Goal: Task Accomplishment & Management: Manage account settings

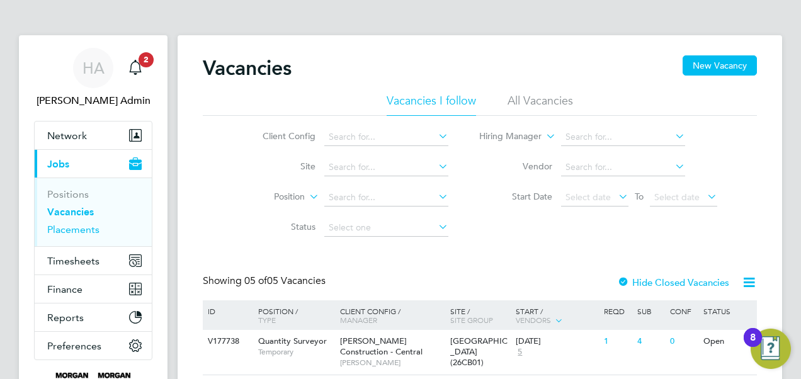
click at [73, 225] on link "Placements" at bounding box center [73, 229] width 52 height 12
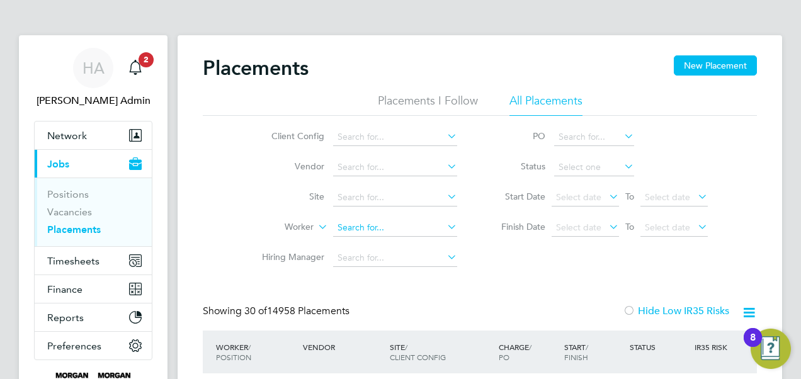
click at [378, 227] on input at bounding box center [395, 228] width 124 height 18
click at [376, 244] on li "Chris topher W illiams" at bounding box center [404, 244] width 142 height 17
type input "[PERSON_NAME]"
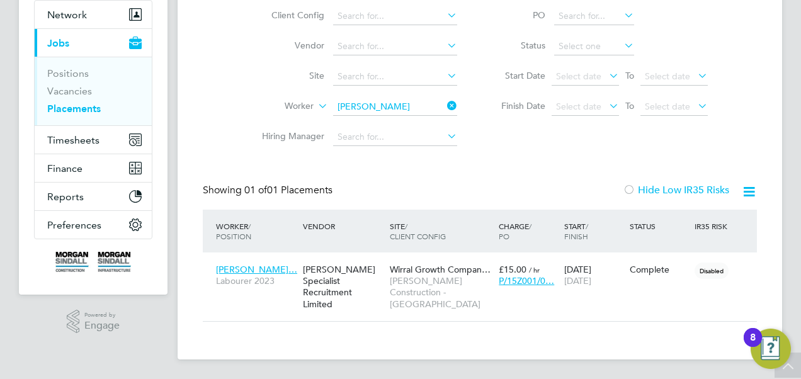
click at [444, 105] on icon at bounding box center [444, 106] width 0 height 18
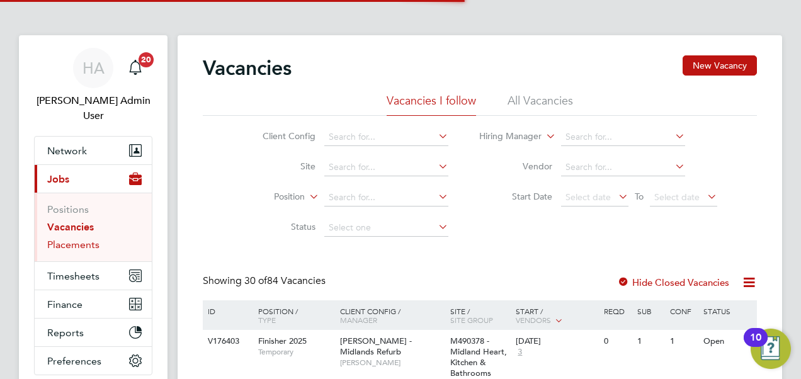
click at [77, 239] on link "Placements" at bounding box center [73, 245] width 52 height 12
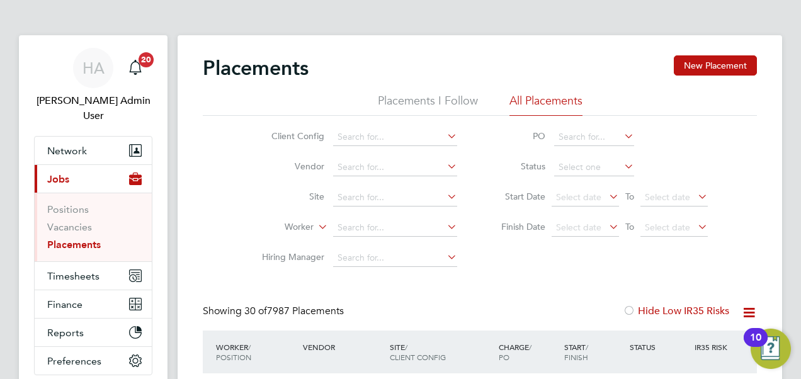
click at [315, 229] on icon at bounding box center [315, 223] width 0 height 11
click at [351, 224] on input at bounding box center [395, 228] width 124 height 18
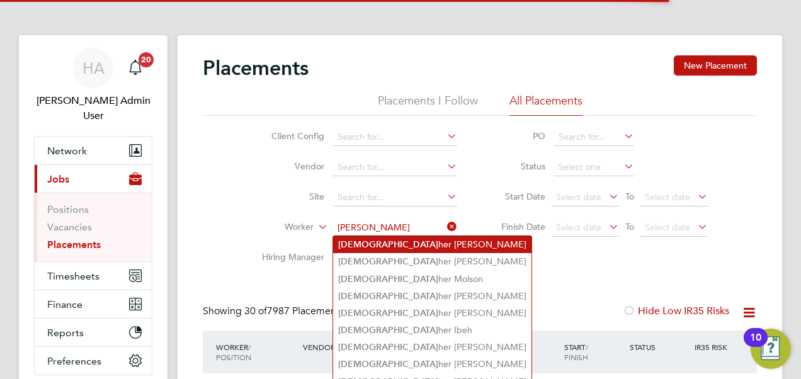
click at [393, 246] on li "Christop her Williams" at bounding box center [432, 244] width 198 height 17
type input "Christopher Williams"
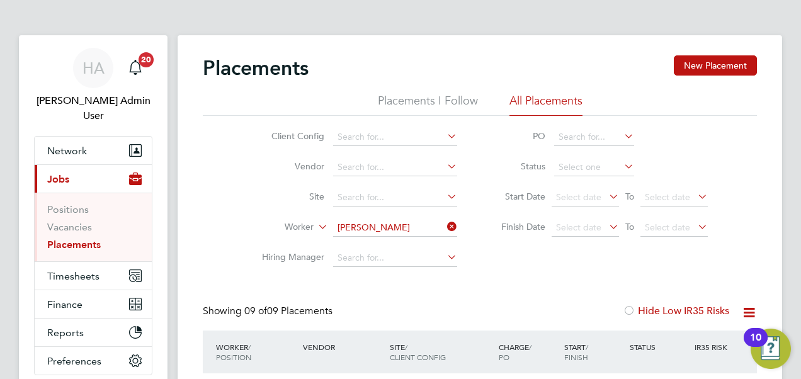
click at [444, 227] on icon at bounding box center [444, 227] width 0 height 18
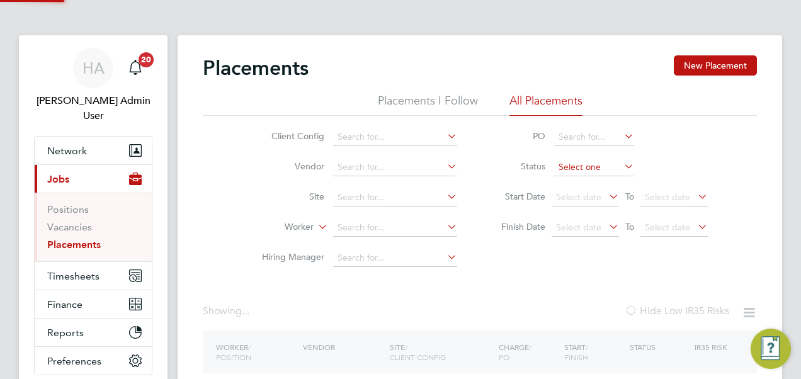
click at [580, 171] on input at bounding box center [594, 168] width 80 height 18
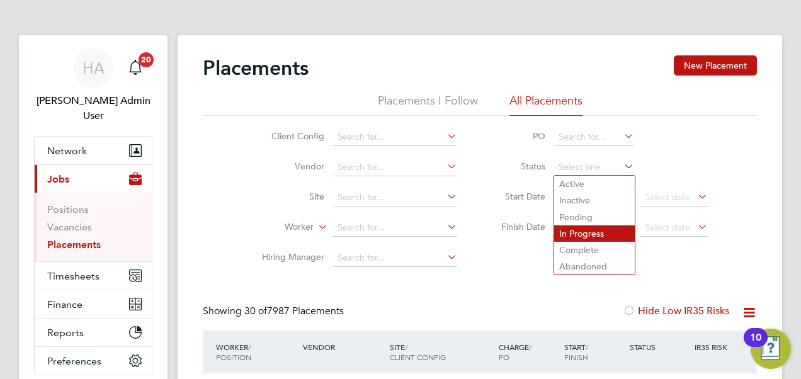
click at [590, 232] on li "In Progress" at bounding box center [594, 233] width 81 height 16
type input "In Progress"
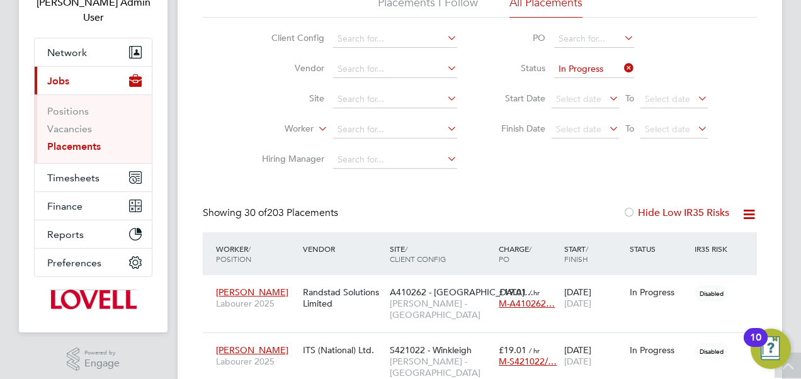
click at [744, 212] on icon at bounding box center [749, 214] width 16 height 16
click at [648, 242] on li "Download Placements Report" at bounding box center [687, 244] width 134 height 18
click at [349, 132] on input at bounding box center [395, 130] width 124 height 18
click at [361, 150] on li "Chris topher Williams" at bounding box center [424, 146] width 183 height 17
type input "Christopher Williams"
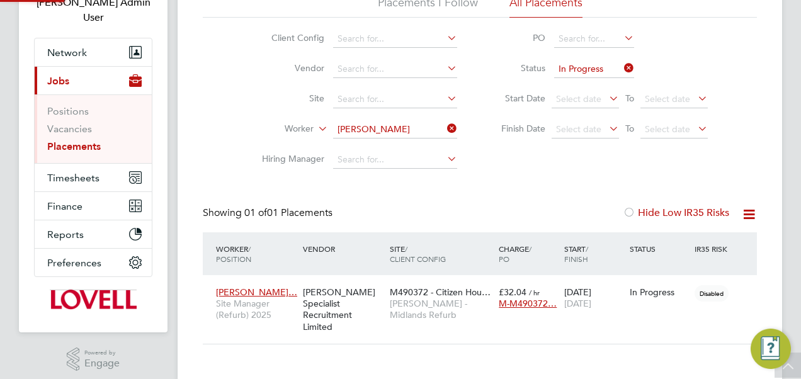
scroll to position [12, 59]
click at [405, 298] on span "[PERSON_NAME] - Midlands Refurb" at bounding box center [441, 309] width 103 height 23
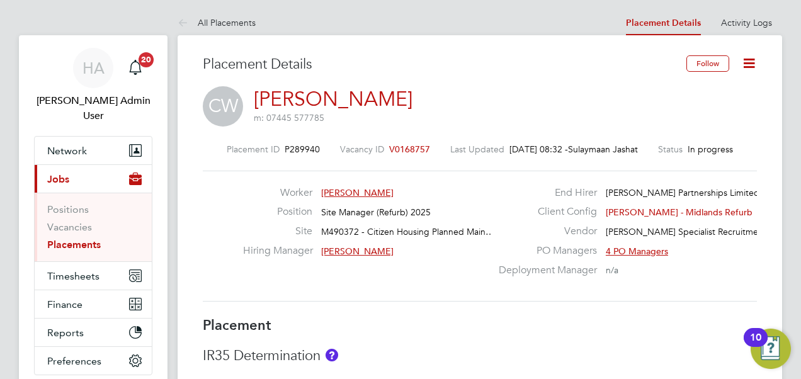
click at [755, 63] on icon at bounding box center [749, 63] width 16 height 16
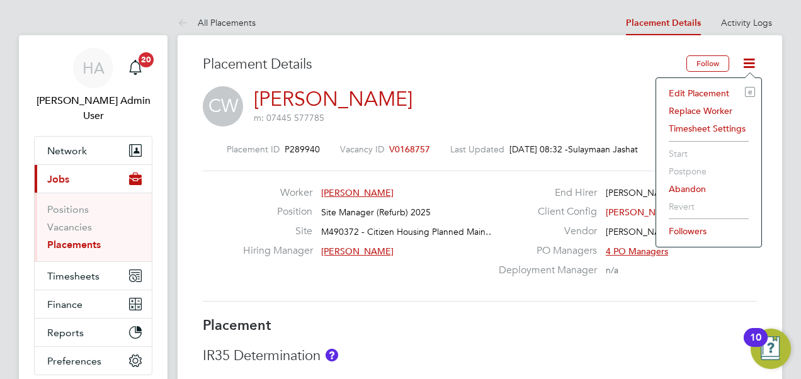
click at [695, 92] on li "Edit Placement e" at bounding box center [708, 93] width 93 height 18
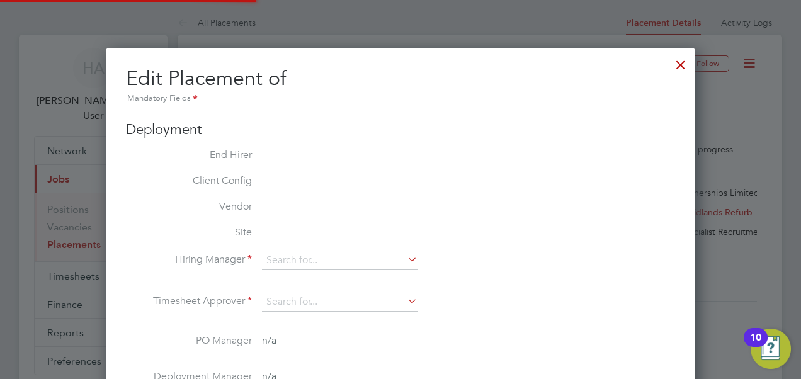
scroll to position [6, 6]
type input "[PERSON_NAME]"
type input "[DATE]"
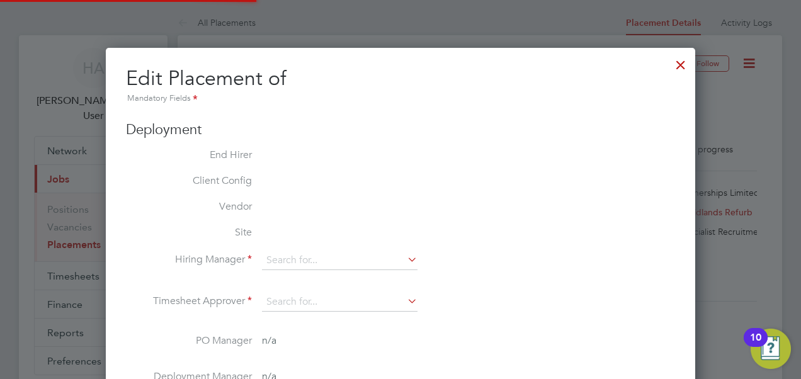
type input "07:00"
type input "16:00"
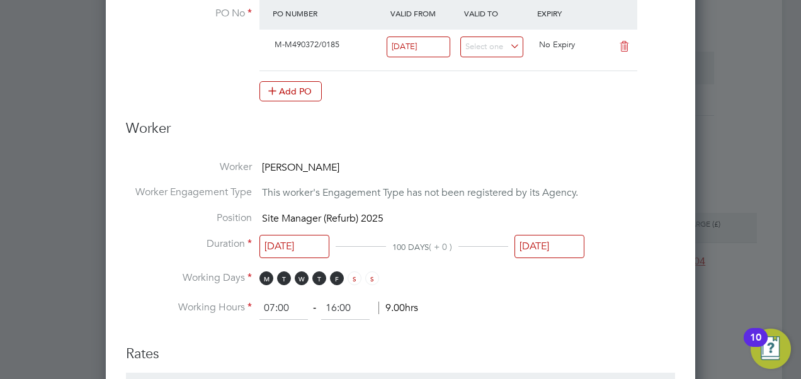
click at [540, 239] on input "[DATE]" at bounding box center [549, 246] width 70 height 23
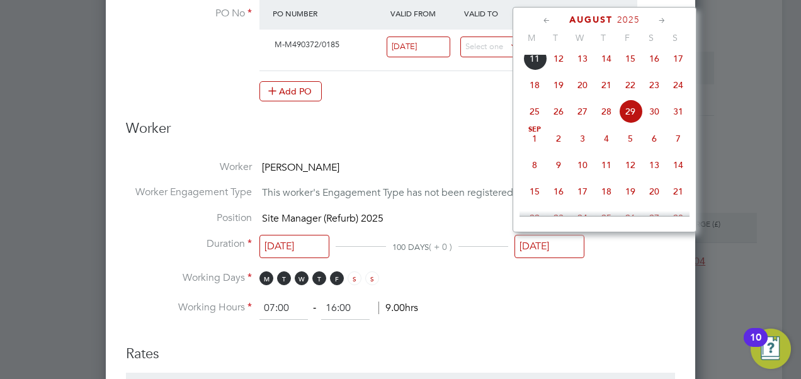
click at [635, 88] on span "22" at bounding box center [630, 85] width 24 height 24
click at [558, 239] on input "22 Aug 2025" at bounding box center [549, 246] width 70 height 23
click at [630, 62] on span "8" at bounding box center [630, 59] width 24 height 24
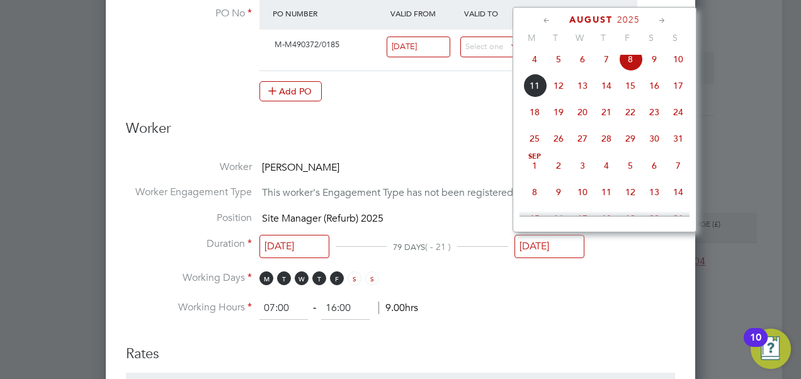
type input "[DATE]"
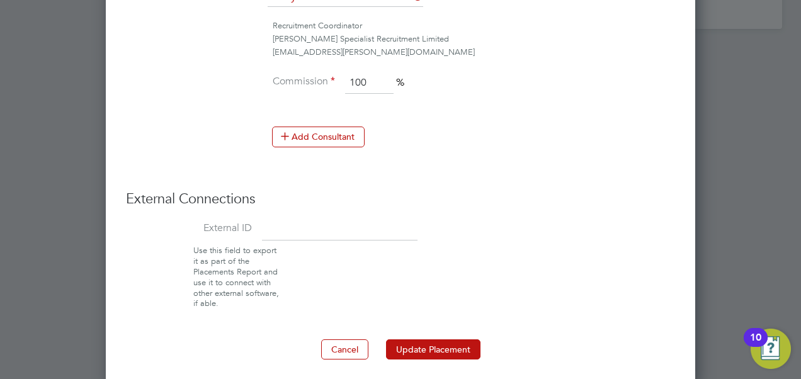
click at [437, 339] on button "Update Placement" at bounding box center [433, 349] width 94 height 20
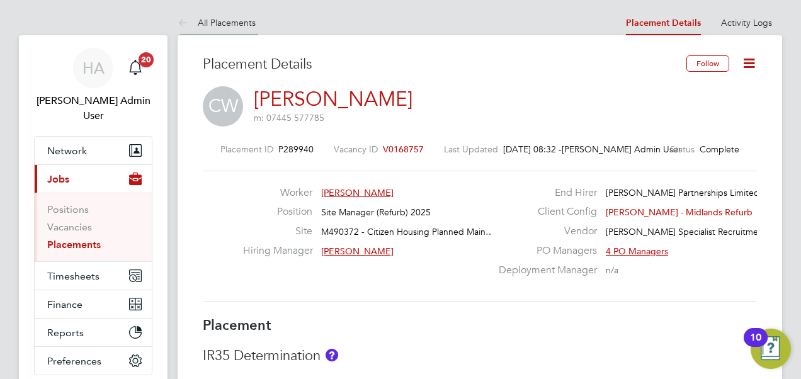
click at [205, 21] on link "All Placements" at bounding box center [217, 22] width 78 height 11
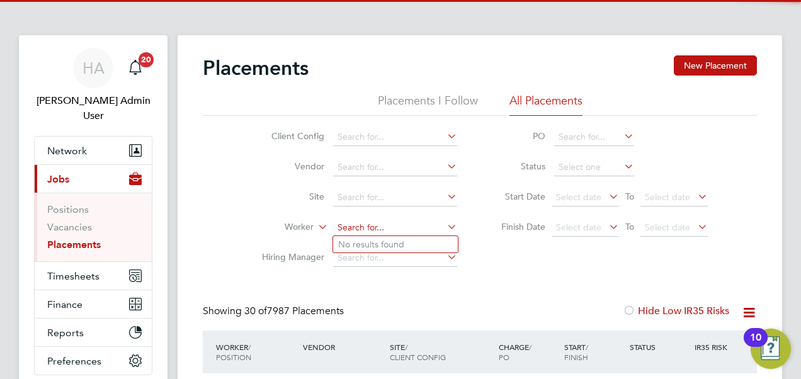
click at [393, 222] on input at bounding box center [395, 228] width 124 height 18
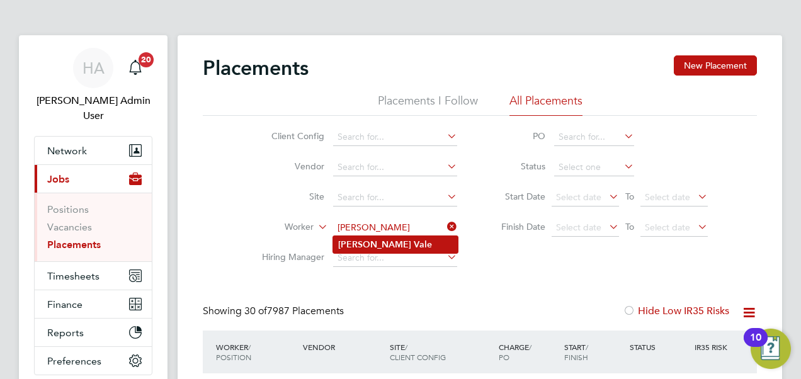
click at [414, 243] on b "Vale" at bounding box center [423, 244] width 18 height 11
type input "Gary Vale"
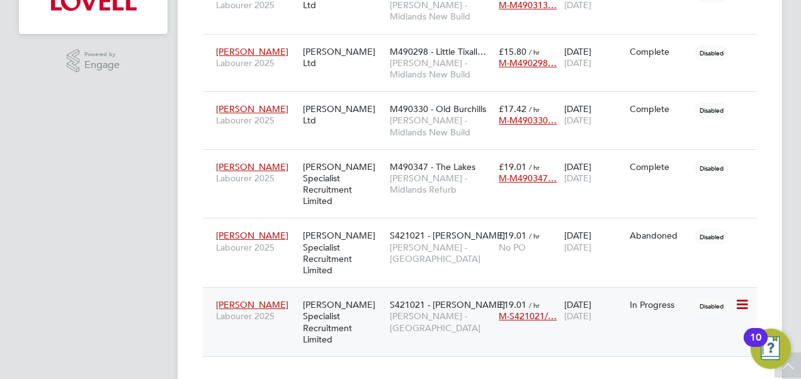
click at [433, 310] on span "Lovell - South West" at bounding box center [441, 321] width 103 height 23
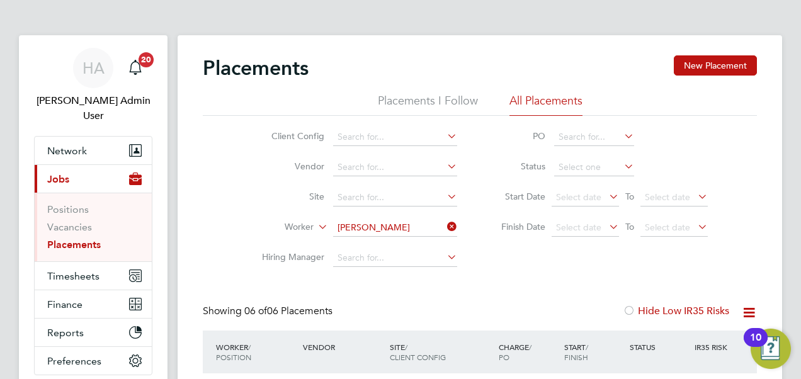
click at [444, 230] on icon at bounding box center [444, 227] width 0 height 18
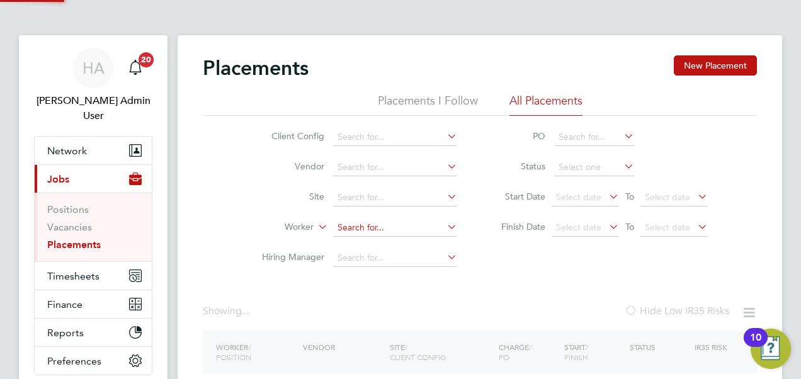
click at [391, 225] on input at bounding box center [395, 228] width 124 height 18
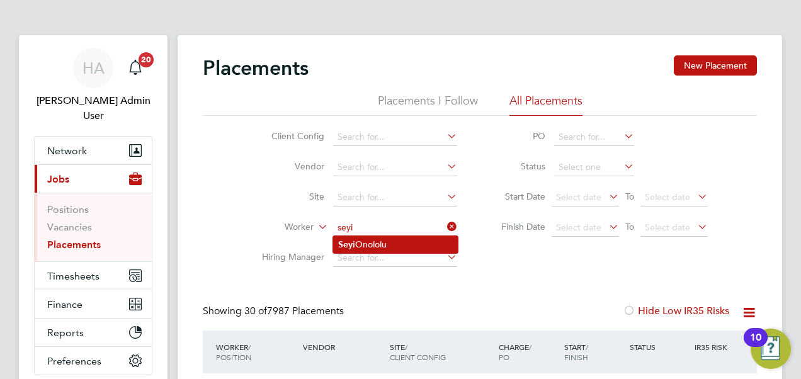
click at [376, 242] on li "Seyi Onololu" at bounding box center [395, 244] width 125 height 17
type input "[PERSON_NAME]"
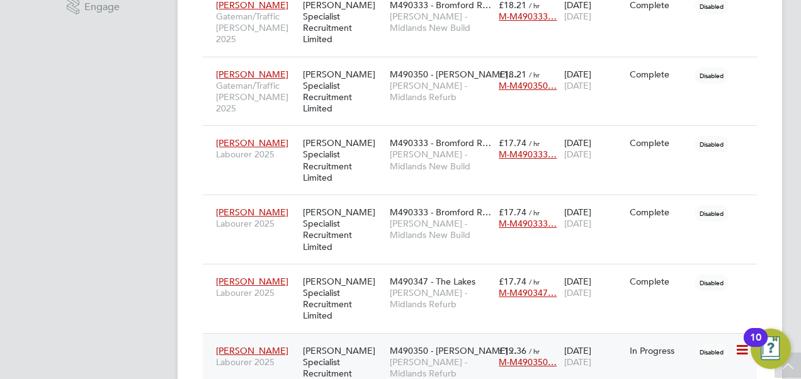
click at [433, 345] on span "M490350 - Darley Hou…" at bounding box center [453, 350] width 127 height 11
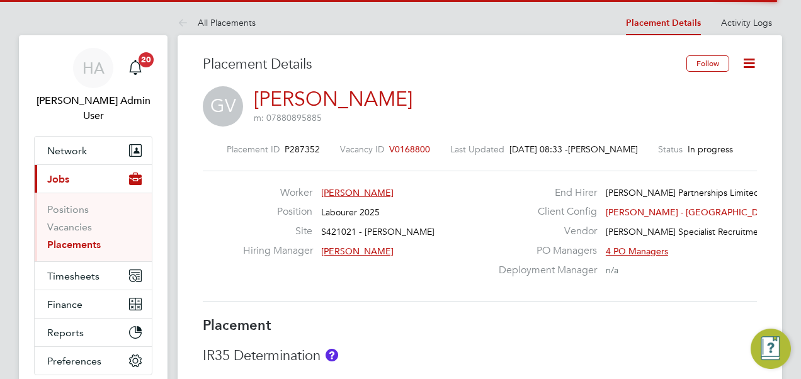
click at [752, 61] on icon at bounding box center [749, 63] width 16 height 16
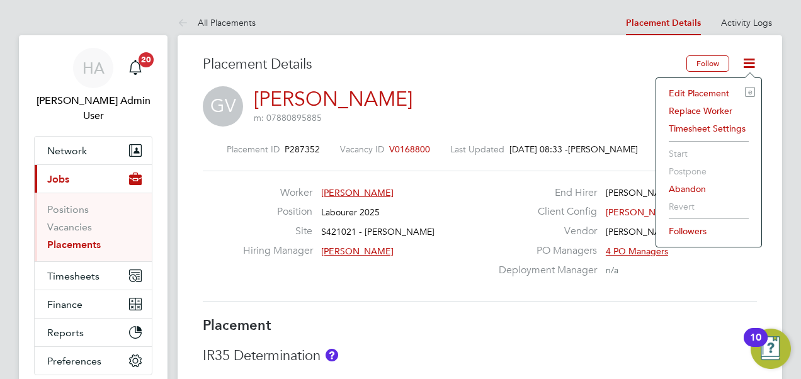
click at [710, 93] on li "Edit Placement e" at bounding box center [708, 93] width 93 height 18
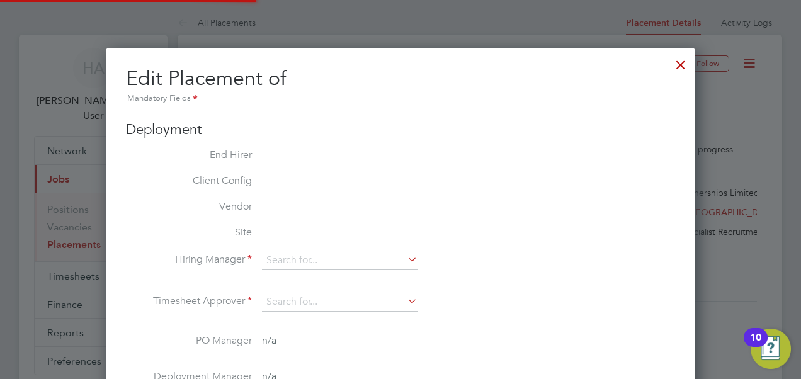
type input "Paul McGhin"
type input "Steve Richards"
type input "[DATE]"
type input "08:00"
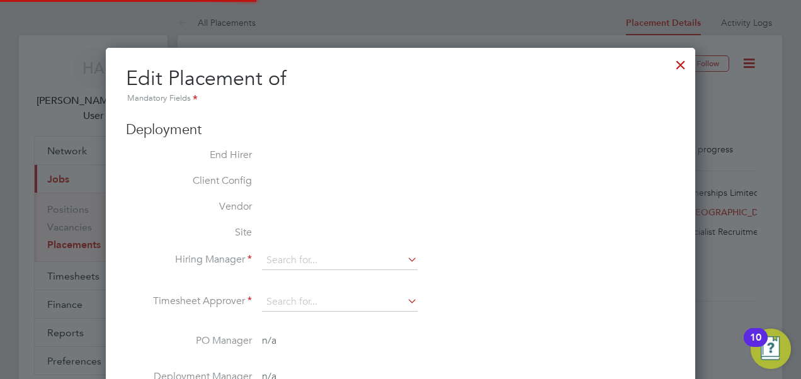
type input "17:00"
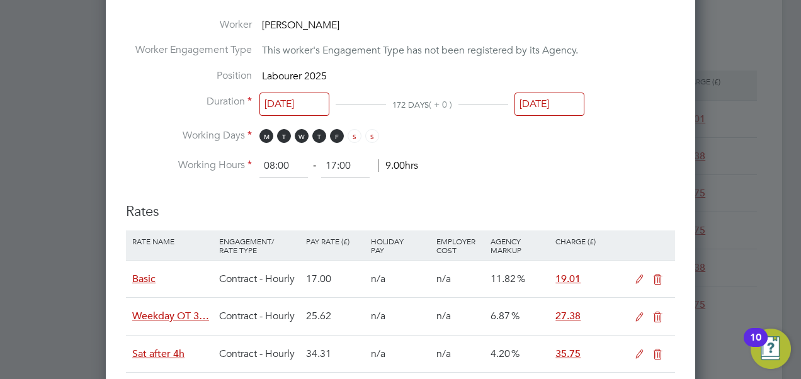
click at [539, 104] on input "[DATE]" at bounding box center [549, 104] width 70 height 23
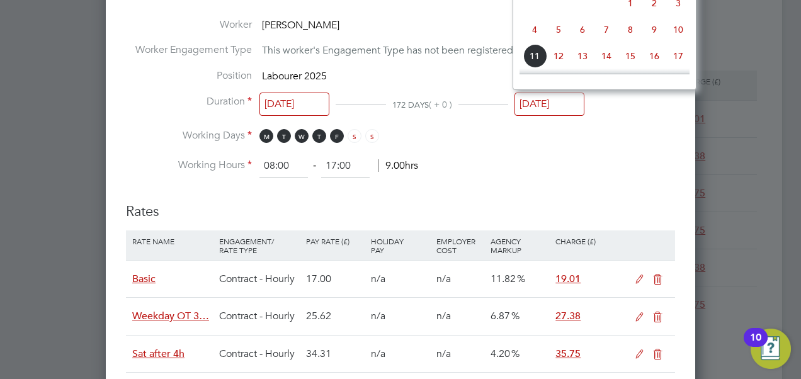
click at [633, 33] on span "8" at bounding box center [630, 30] width 24 height 24
type input "[DATE]"
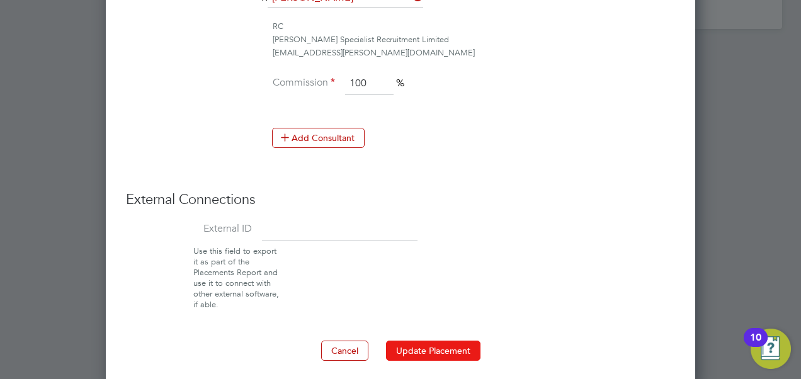
click at [455, 341] on button "Update Placement" at bounding box center [433, 351] width 94 height 20
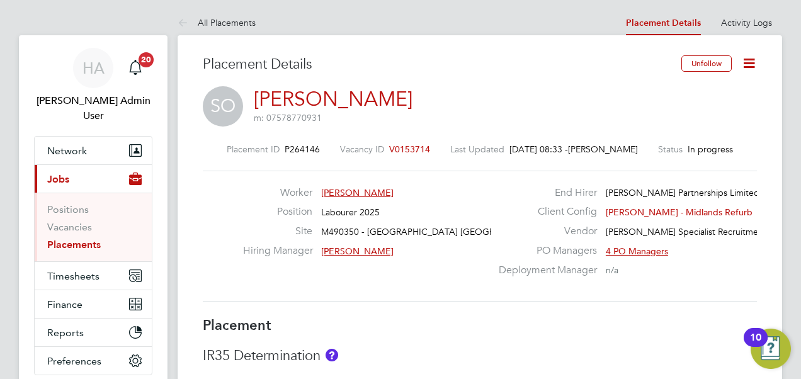
click at [750, 62] on icon at bounding box center [749, 63] width 16 height 16
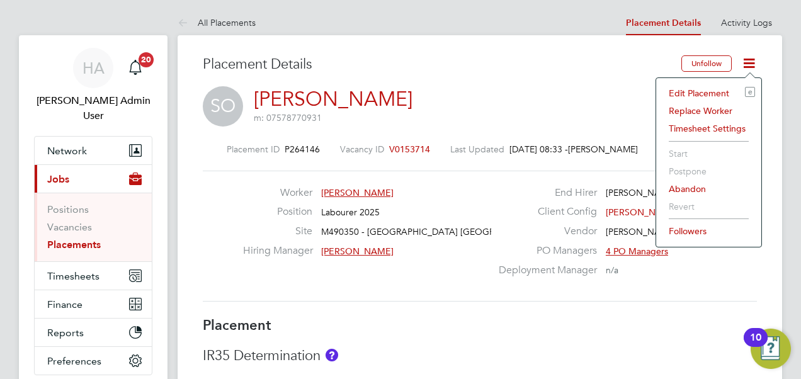
click at [711, 96] on li "Edit Placement e" at bounding box center [708, 93] width 93 height 18
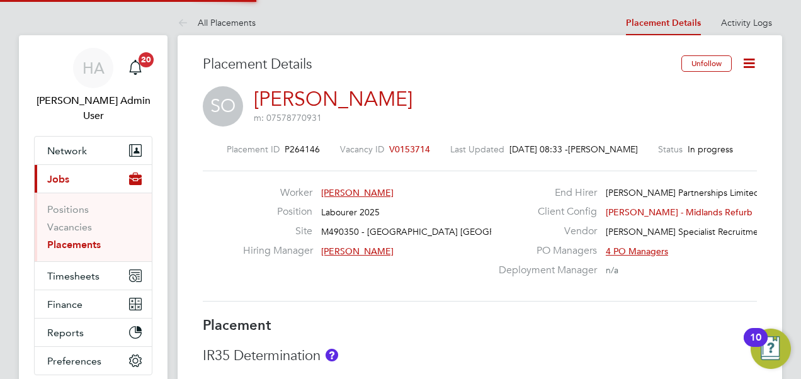
type input "[PERSON_NAME]"
type input "[DATE]"
type input "08:00"
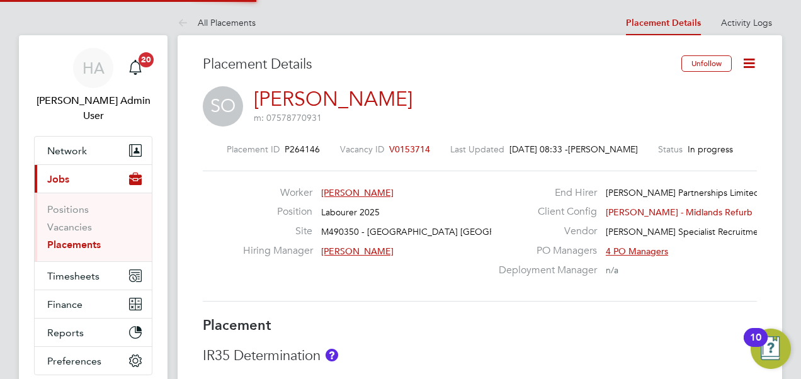
type input "17:00"
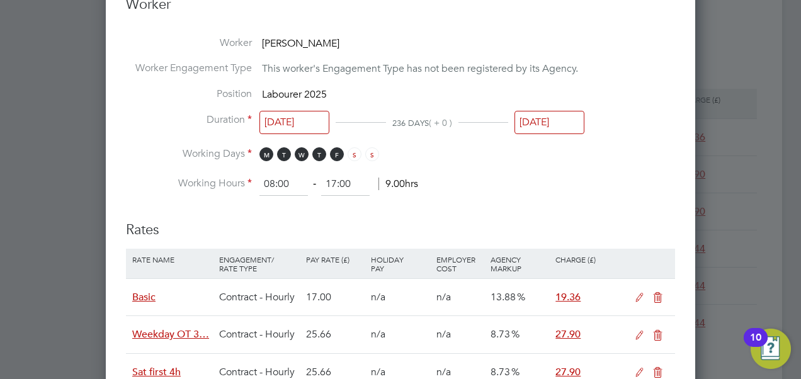
click at [554, 117] on input "[DATE]" at bounding box center [549, 122] width 70 height 23
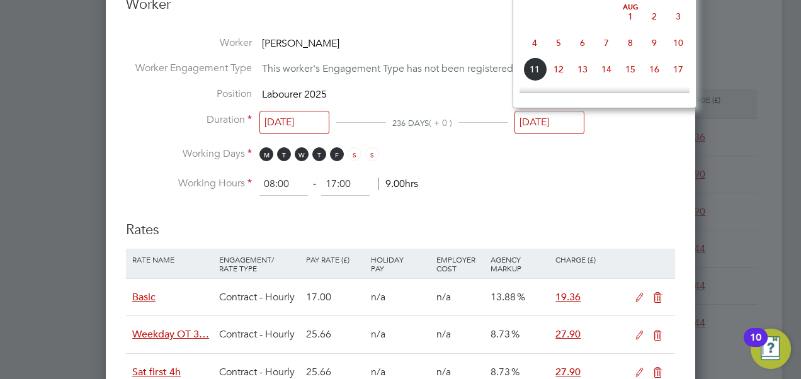
click at [628, 55] on span "8" at bounding box center [630, 43] width 24 height 24
type input "[DATE]"
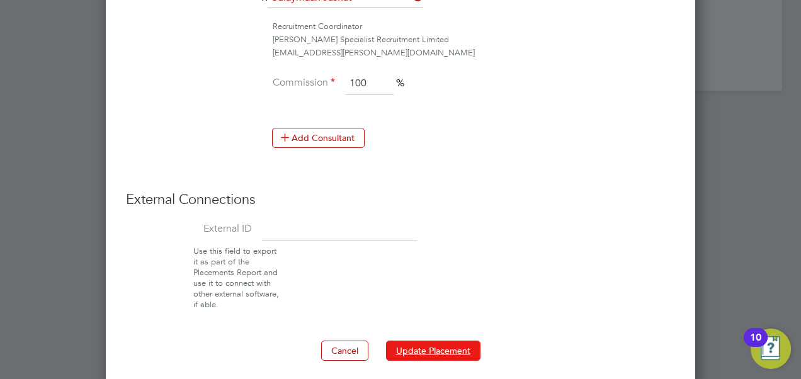
click at [447, 343] on button "Update Placement" at bounding box center [433, 351] width 94 height 20
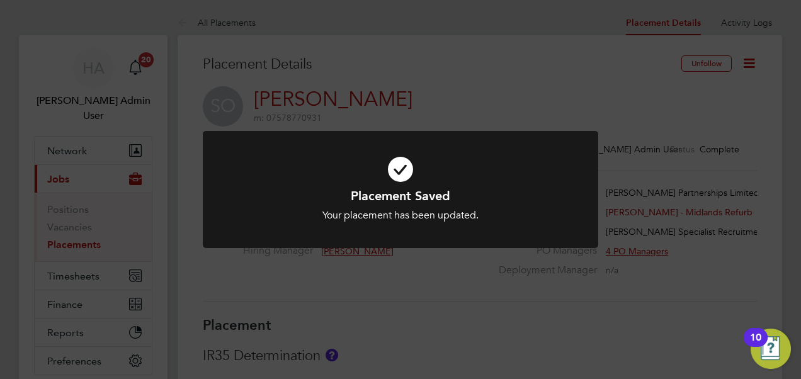
click at [579, 326] on div "Placement Saved Your placement has been updated. Cancel Okay" at bounding box center [400, 189] width 801 height 379
